Goal: Task Accomplishment & Management: Use online tool/utility

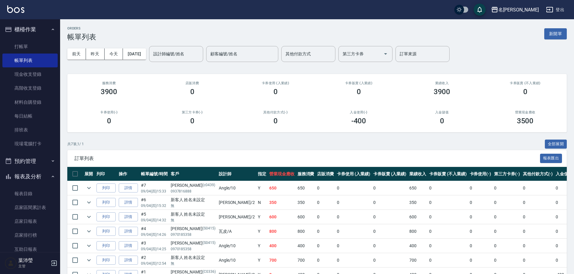
drag, startPoint x: 563, startPoint y: 32, endPoint x: 550, endPoint y: 36, distance: 14.2
click at [563, 33] on button "新開單" at bounding box center [556, 33] width 23 height 11
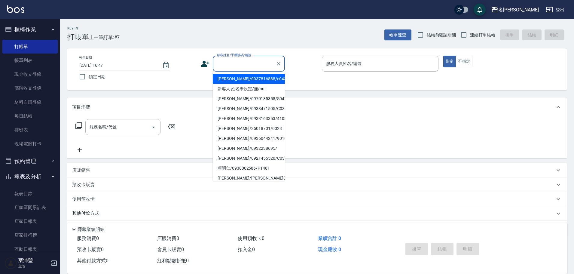
click at [222, 66] on input "顧客姓名/手機號碼/編號" at bounding box center [245, 63] width 58 height 11
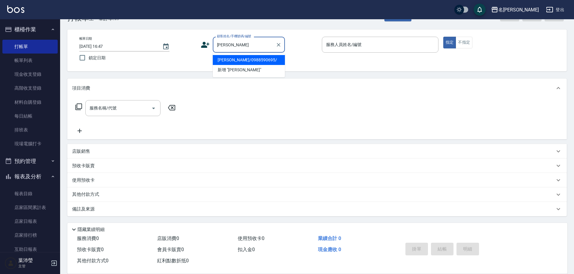
click at [243, 57] on li "[PERSON_NAME]/0988590695/" at bounding box center [249, 60] width 72 height 10
type input "[PERSON_NAME]/0988590695/"
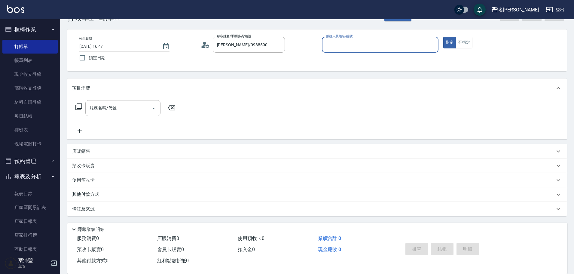
type input "Angle-10"
click at [74, 108] on div "服務名稱/代號 服務名稱/代號" at bounding box center [125, 108] width 107 height 16
click at [78, 107] on icon at bounding box center [78, 106] width 7 height 7
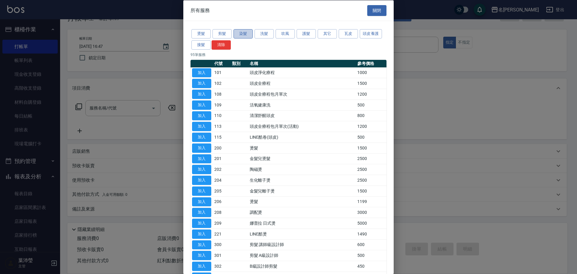
click at [242, 34] on button "染髮" at bounding box center [243, 33] width 19 height 9
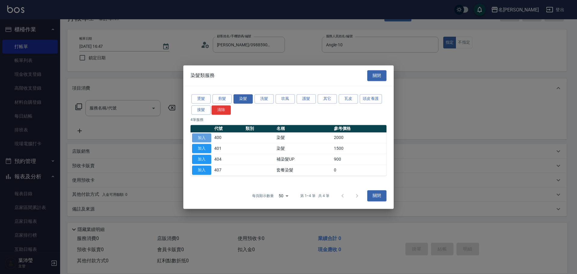
click at [208, 138] on button "加入" at bounding box center [201, 137] width 19 height 9
type input "染髮(400)"
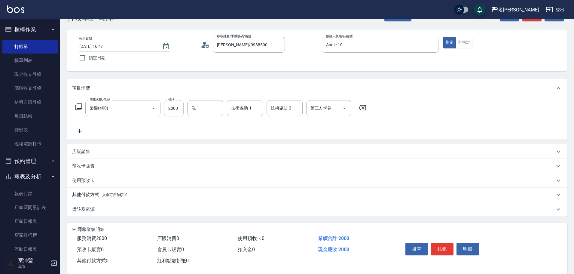
click at [181, 116] on input "2000" at bounding box center [174, 108] width 20 height 16
type input "2500"
type input "語爭-20"
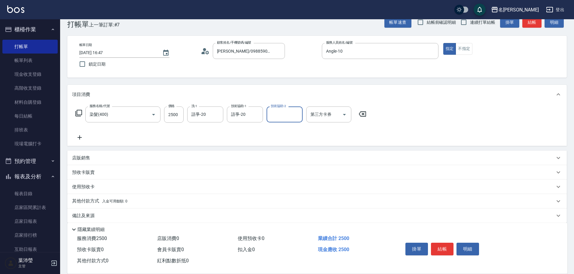
scroll to position [19, 0]
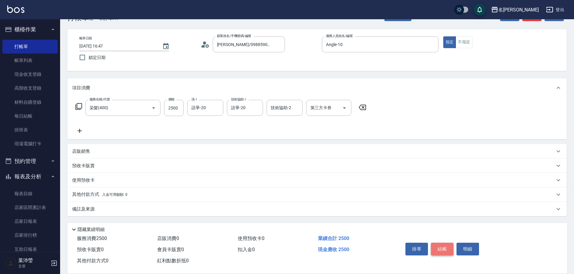
click at [443, 246] on button "結帳" at bounding box center [442, 249] width 23 height 13
